Goal: Information Seeking & Learning: Learn about a topic

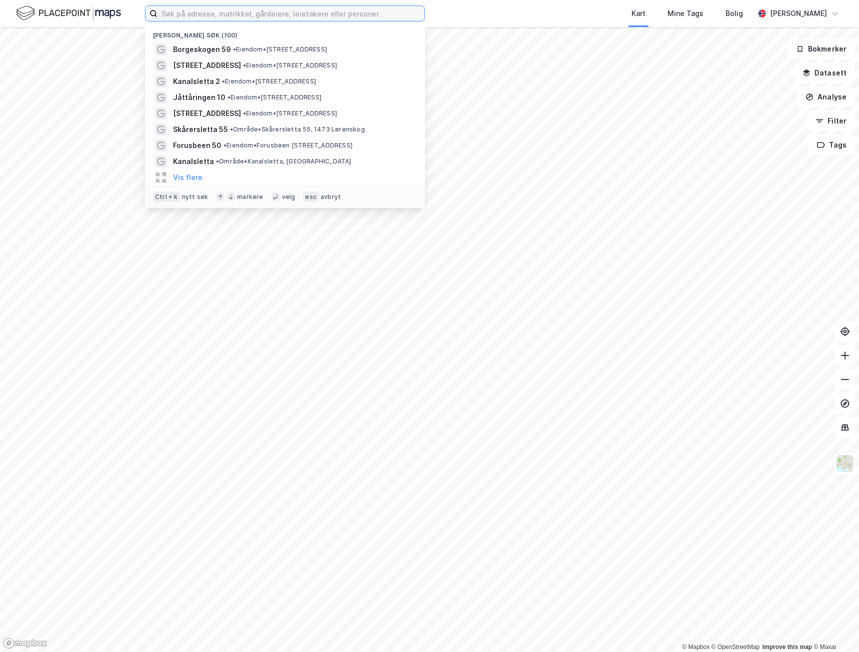
click at [182, 13] on input at bounding box center [290, 13] width 267 height 15
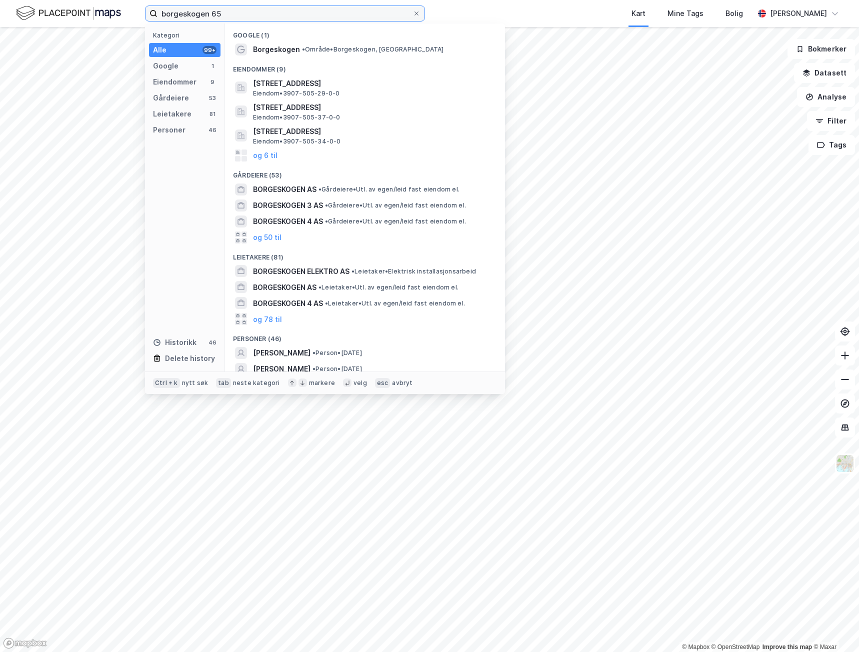
type input "borgeskogen 65"
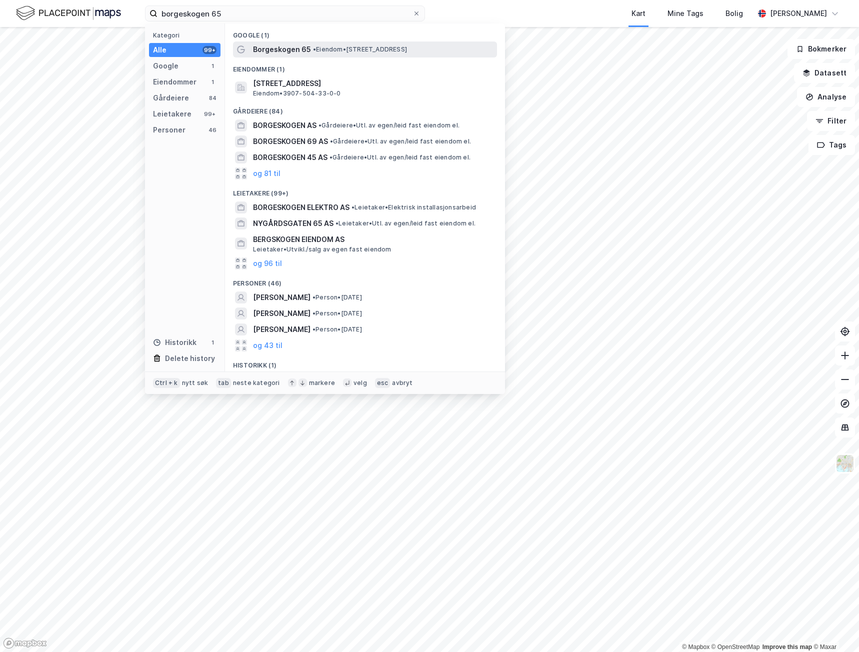
click at [283, 46] on span "Borgeskogen 65" at bounding box center [282, 49] width 58 height 12
